Goal: Information Seeking & Learning: Check status

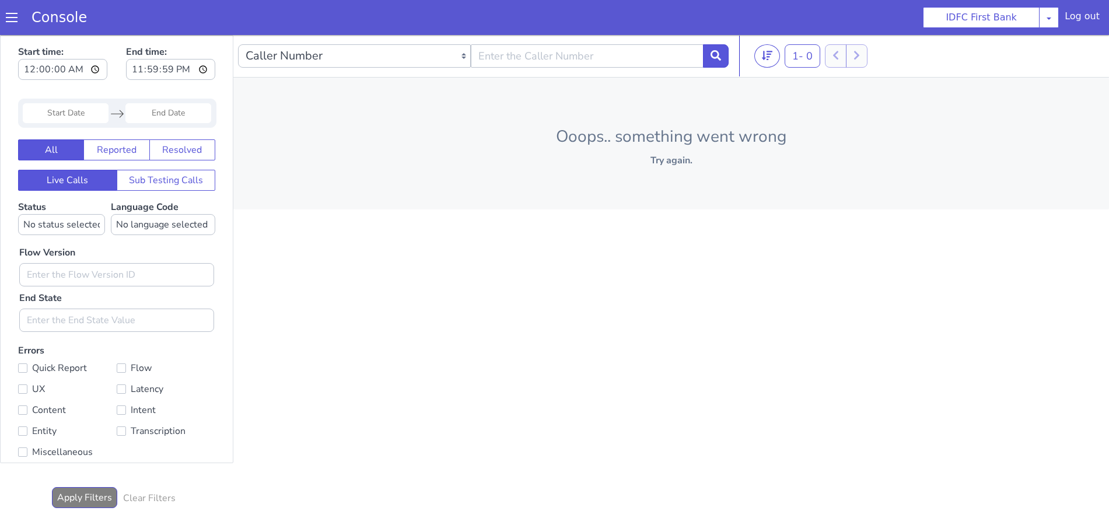
click at [15, 14] on span at bounding box center [12, 18] width 12 height 12
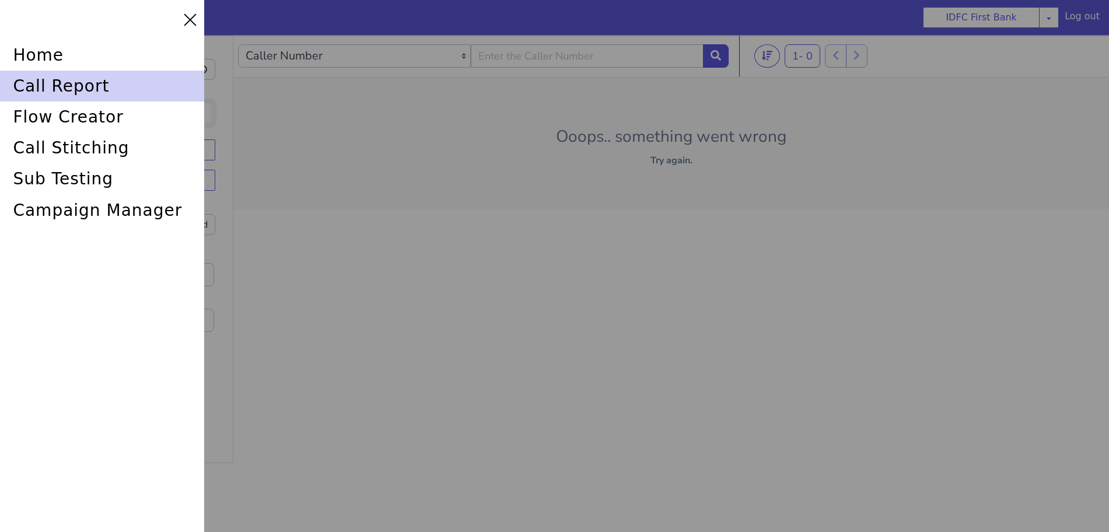
click at [38, 79] on div "call report" at bounding box center [102, 86] width 204 height 31
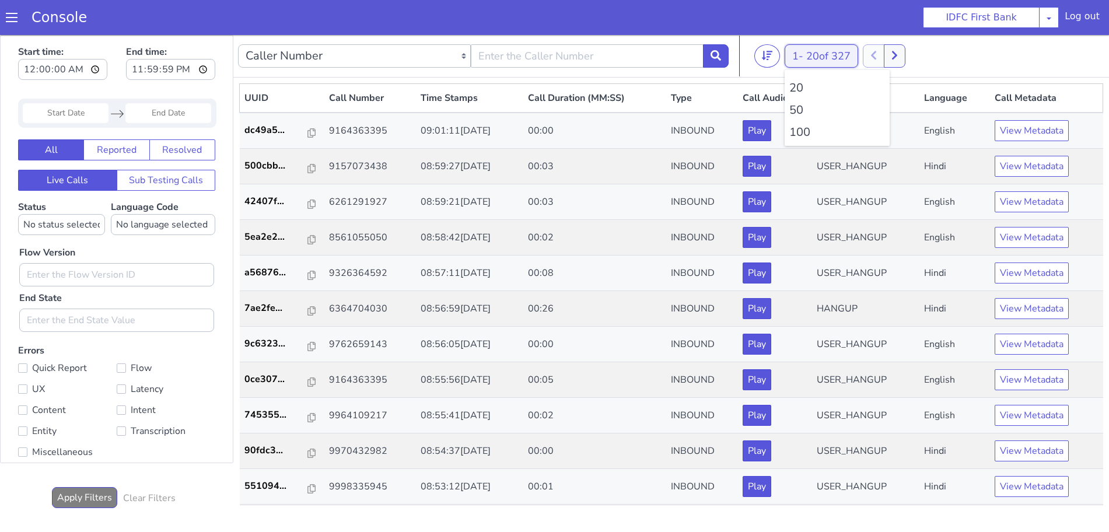
type input "6352248031"
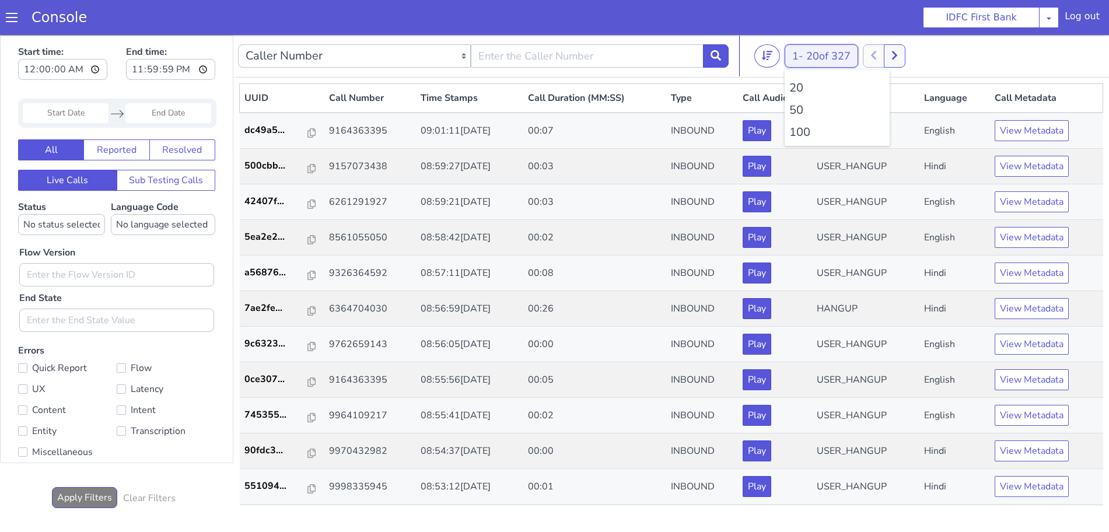
drag, startPoint x: 818, startPoint y: 52, endPoint x: 818, endPoint y: 62, distance: 10.5
click at [818, 51] on span "20 of 327" at bounding box center [828, 56] width 44 height 14
click at [806, 131] on li "100" at bounding box center [837, 132] width 96 height 17
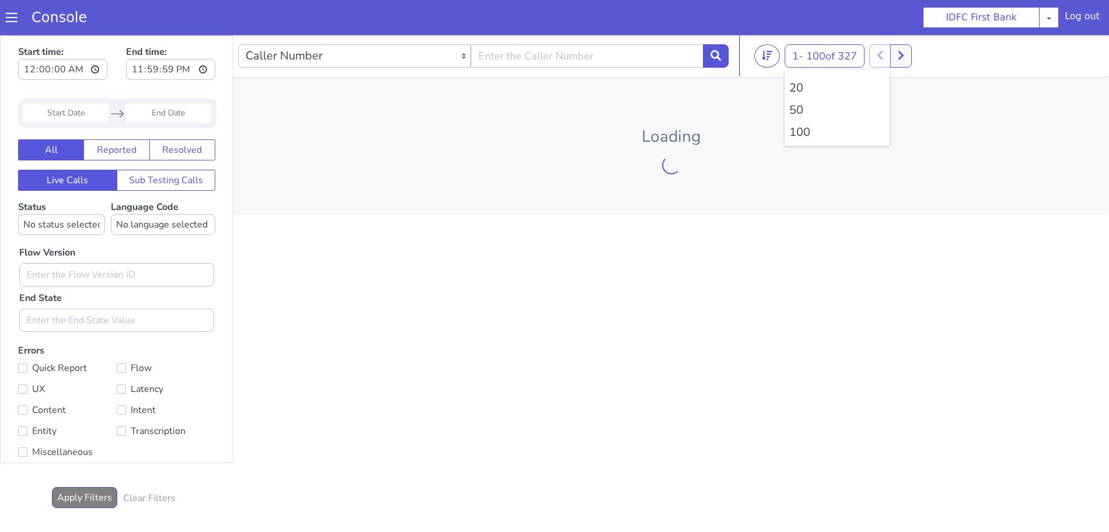
click at [806, 131] on li "100" at bounding box center [837, 132] width 96 height 17
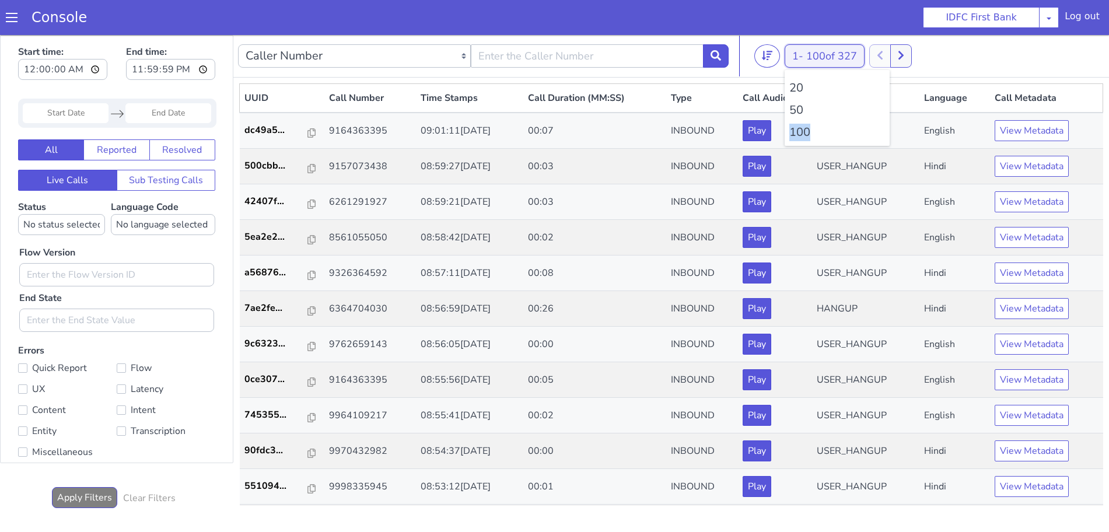
click at [822, 55] on span "100 of 327" at bounding box center [831, 56] width 51 height 14
click at [808, 128] on li "100" at bounding box center [837, 132] width 96 height 17
click at [717, 46] on button at bounding box center [716, 55] width 26 height 23
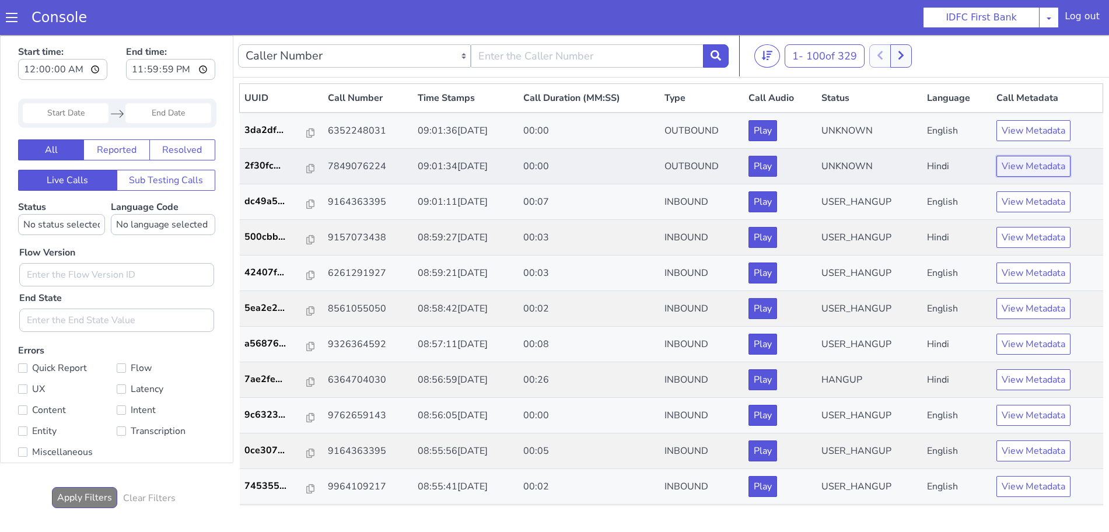
click at [1043, 163] on button "View Metadata" at bounding box center [1033, 166] width 74 height 21
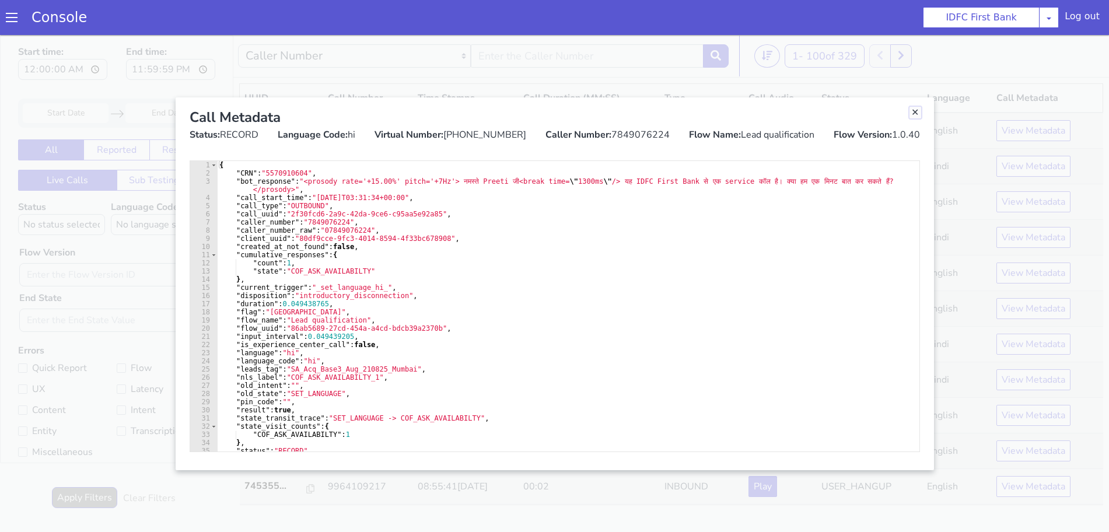
click at [912, 111] on link "Close" at bounding box center [915, 113] width 12 height 12
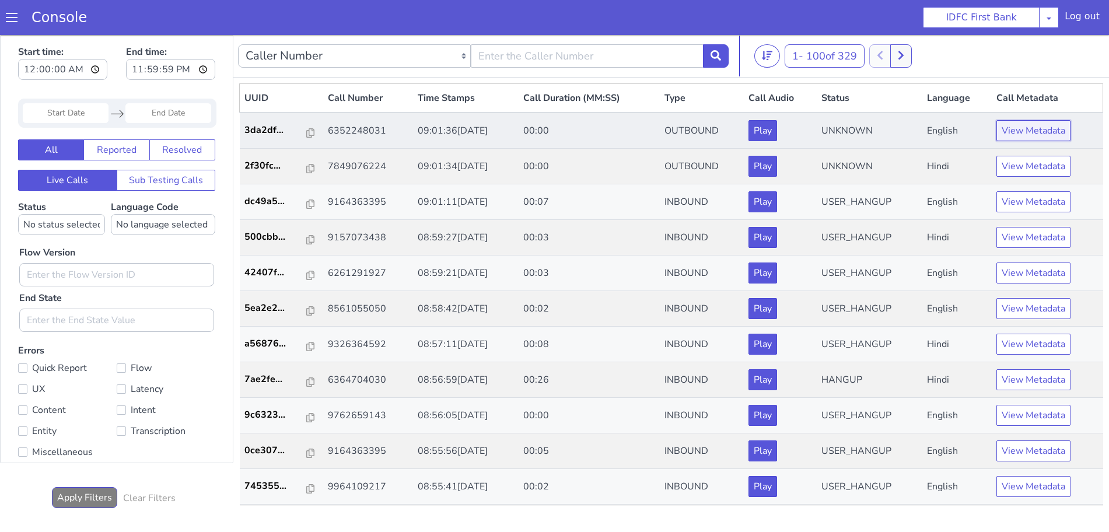
click at [1036, 135] on button "View Metadata" at bounding box center [1033, 130] width 74 height 21
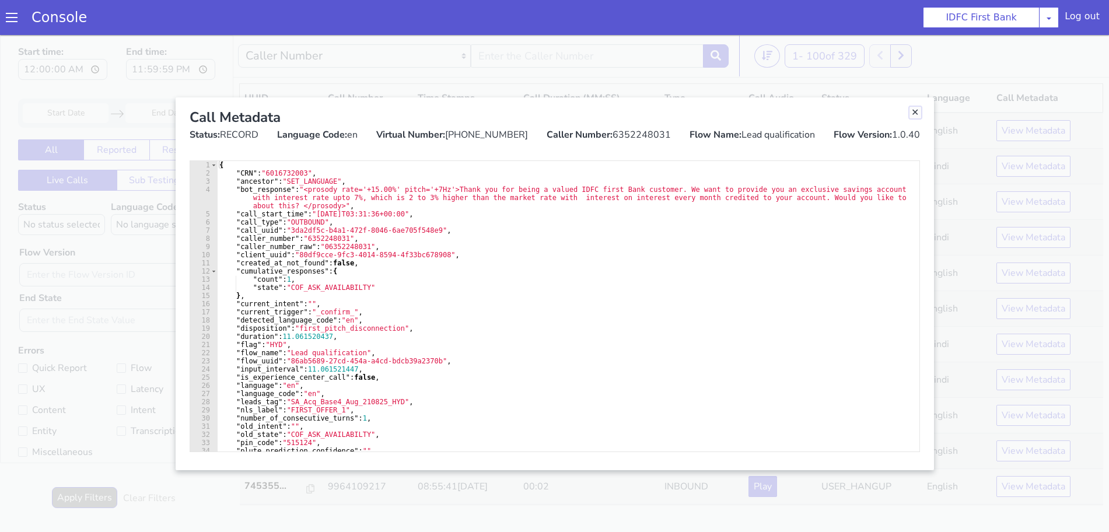
click at [914, 114] on link "Close" at bounding box center [915, 113] width 12 height 12
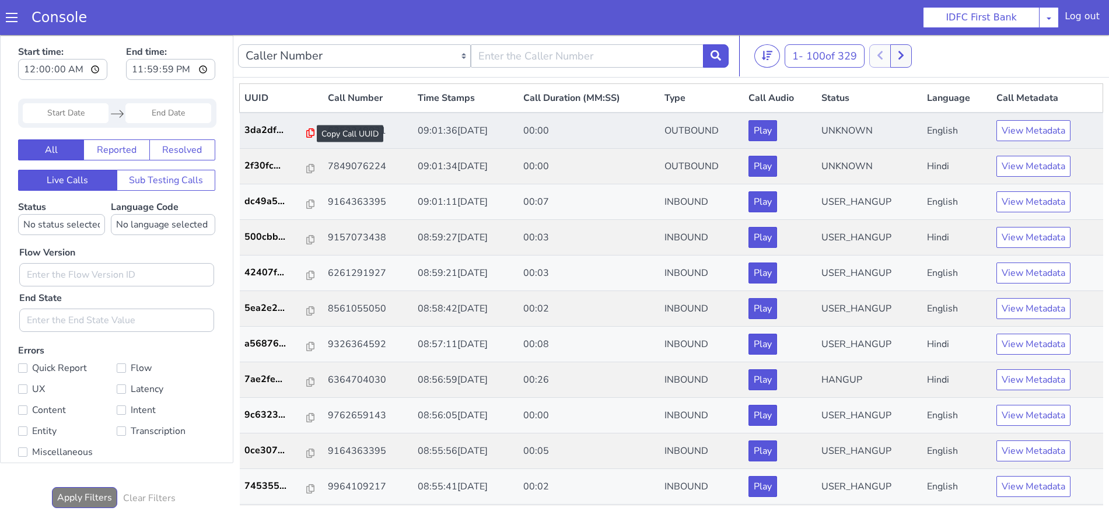
click at [306, 132] on icon at bounding box center [310, 132] width 8 height 9
